Goal: Task Accomplishment & Management: Use online tool/utility

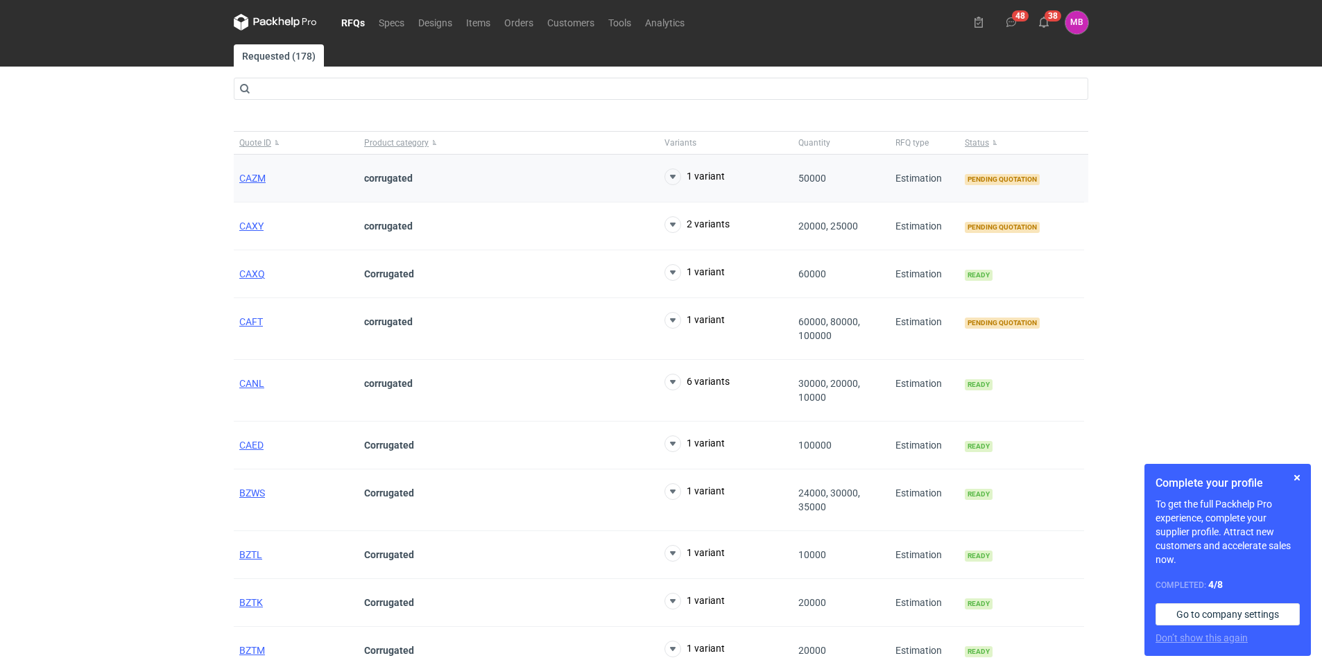
click at [246, 171] on div "CAZM" at bounding box center [296, 179] width 125 height 48
click at [250, 176] on span "CAZM" at bounding box center [252, 178] width 26 height 11
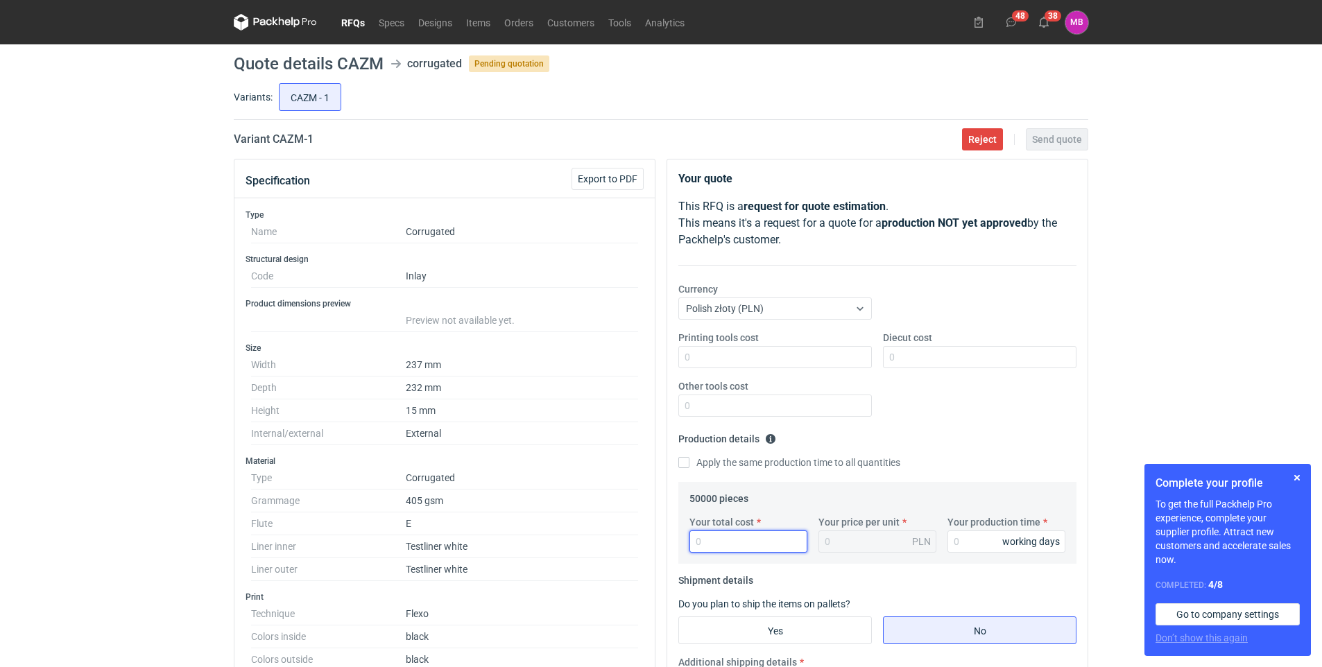
click at [720, 539] on input "Your total cost" at bounding box center [749, 542] width 118 height 22
type input "8250"
type input "0.17"
type input "825"
type input "0.02"
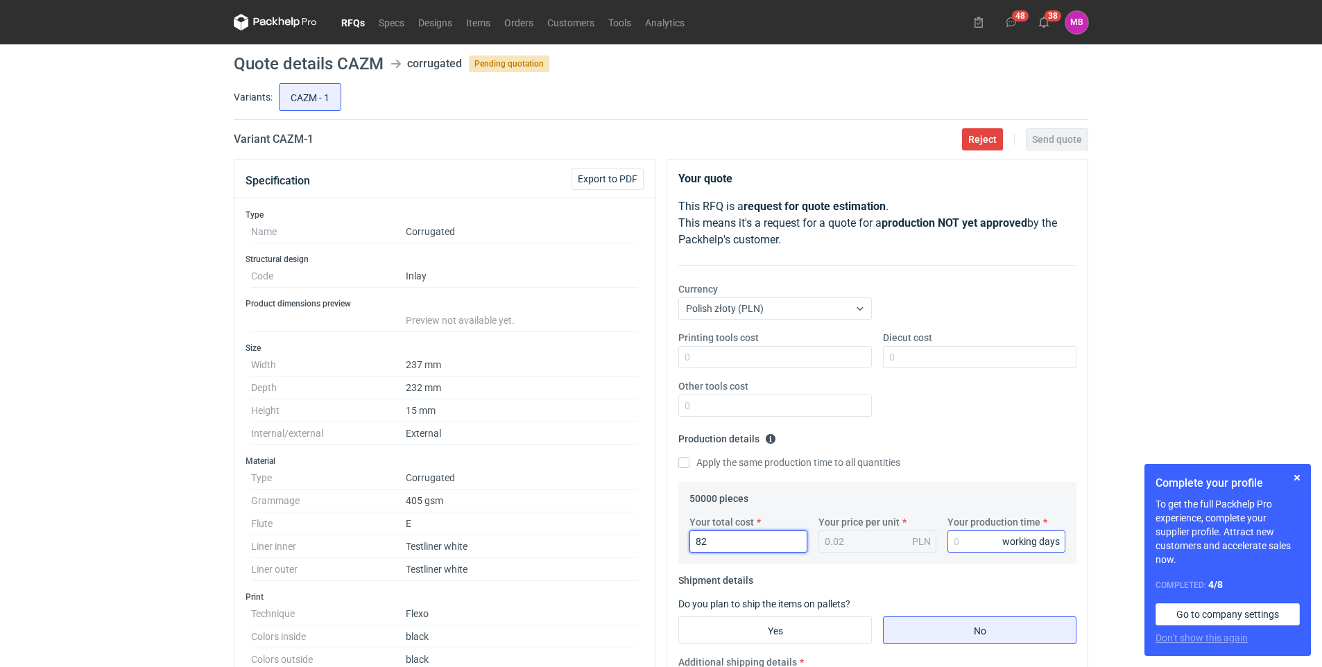
type input "8"
